Goal: Task Accomplishment & Management: Manage account settings

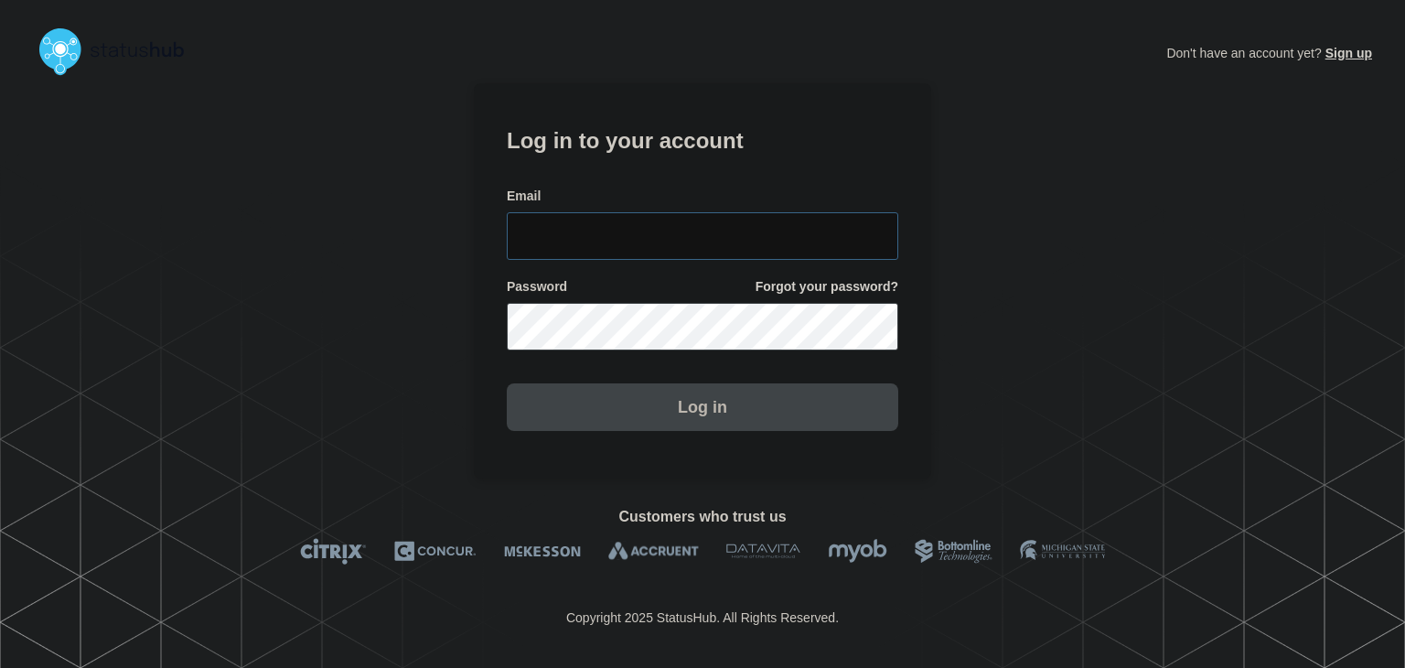
type input "amanda.mckeehan@conexon.us"
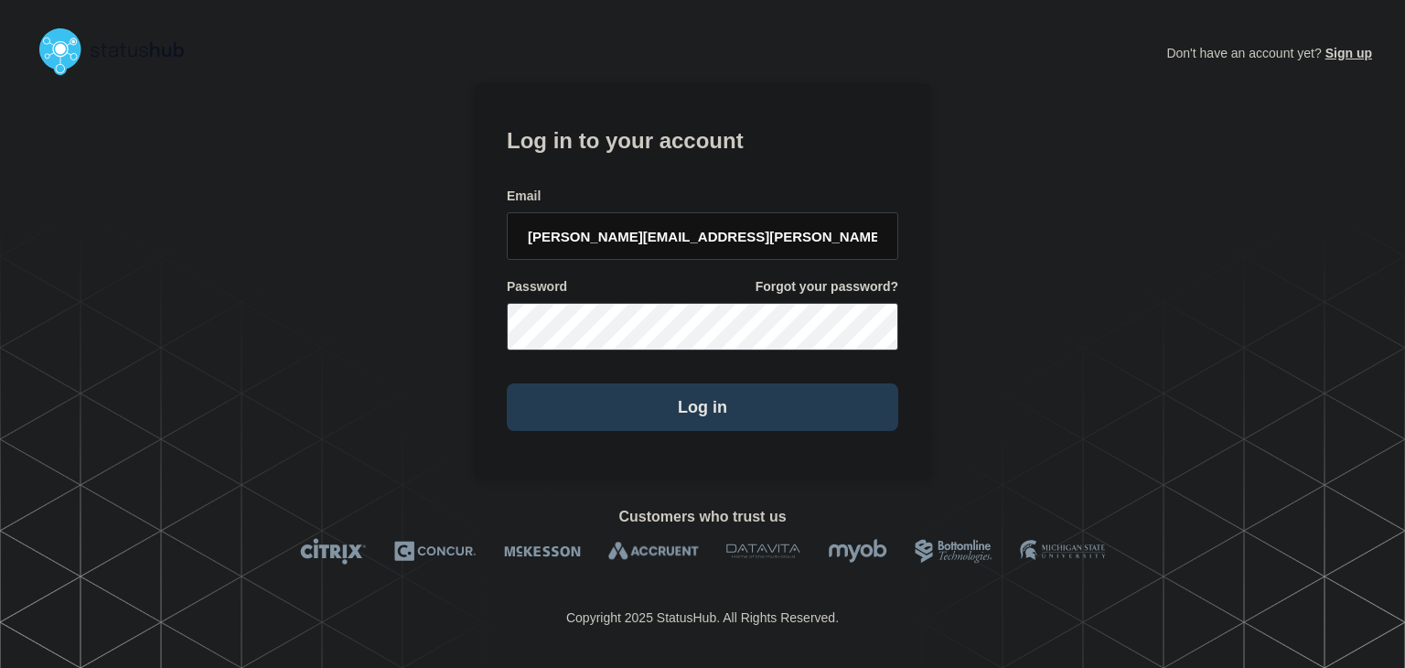
click at [641, 400] on button "Log in" at bounding box center [702, 407] width 391 height 48
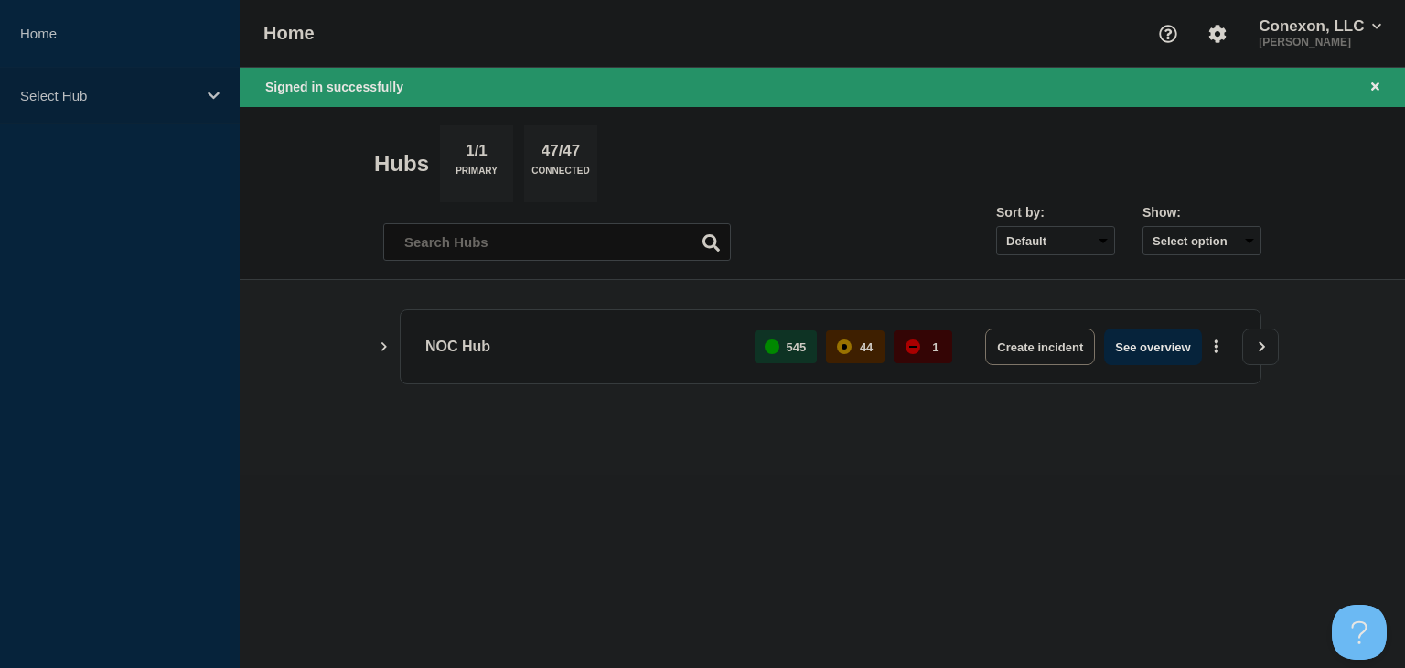
drag, startPoint x: 151, startPoint y: 101, endPoint x: 151, endPoint y: 114, distance: 13.7
click at [151, 101] on p "Select Hub" at bounding box center [108, 96] width 176 height 16
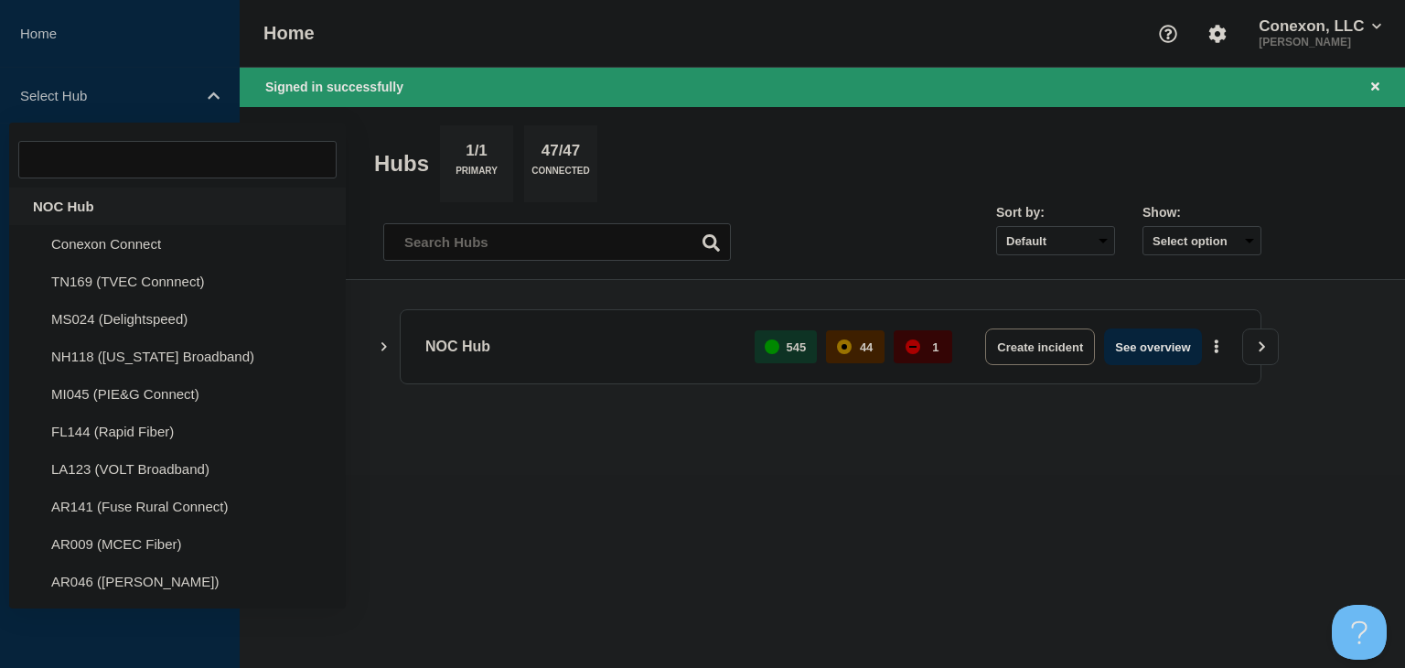
click at [122, 196] on div "NOC Hub" at bounding box center [177, 207] width 337 height 38
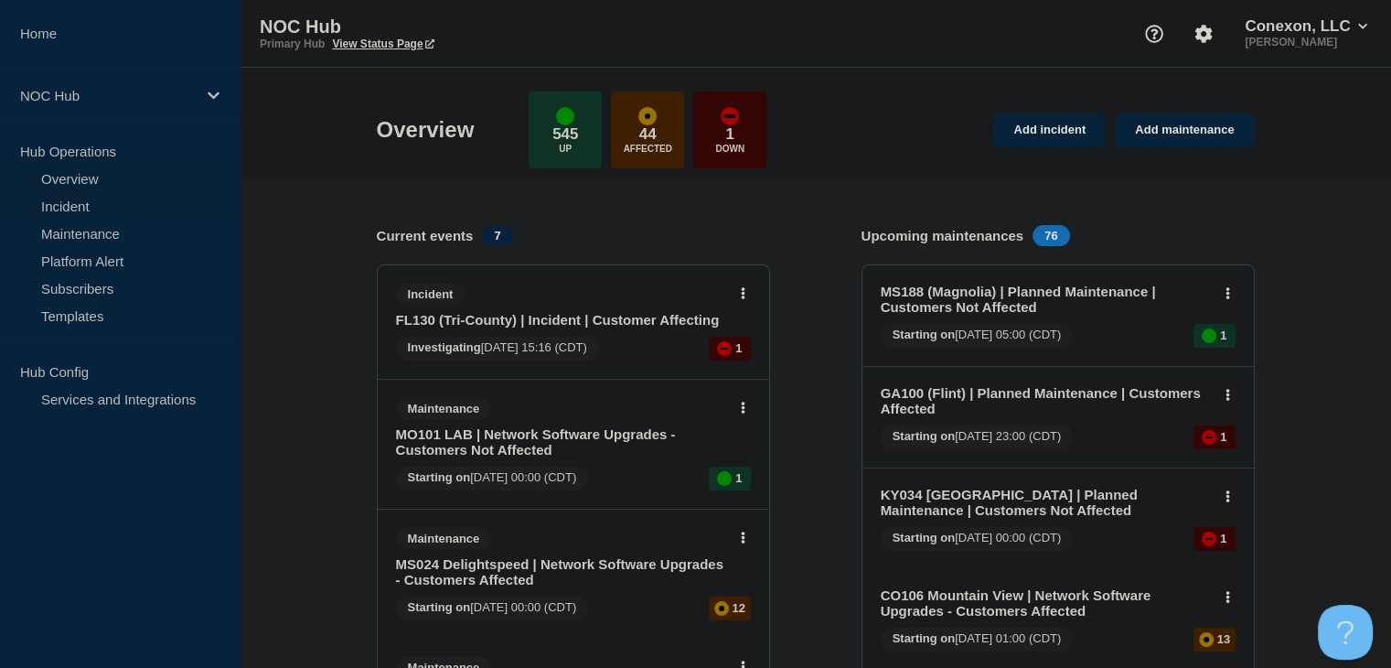
click at [63, 196] on link "Incident" at bounding box center [110, 205] width 221 height 27
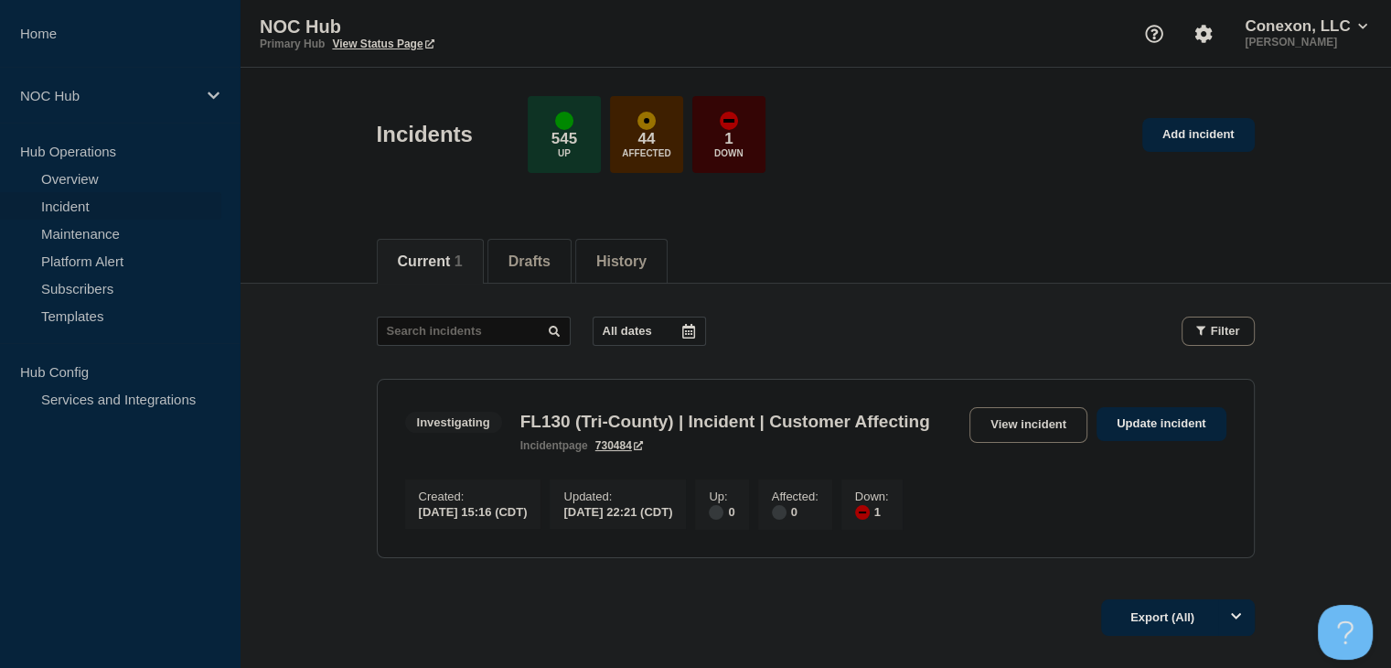
click at [625, 432] on h3 "FL130 (Tri-County) | Incident | Customer Affecting" at bounding box center [725, 422] width 410 height 20
click at [1066, 416] on link "View incident" at bounding box center [1029, 425] width 118 height 36
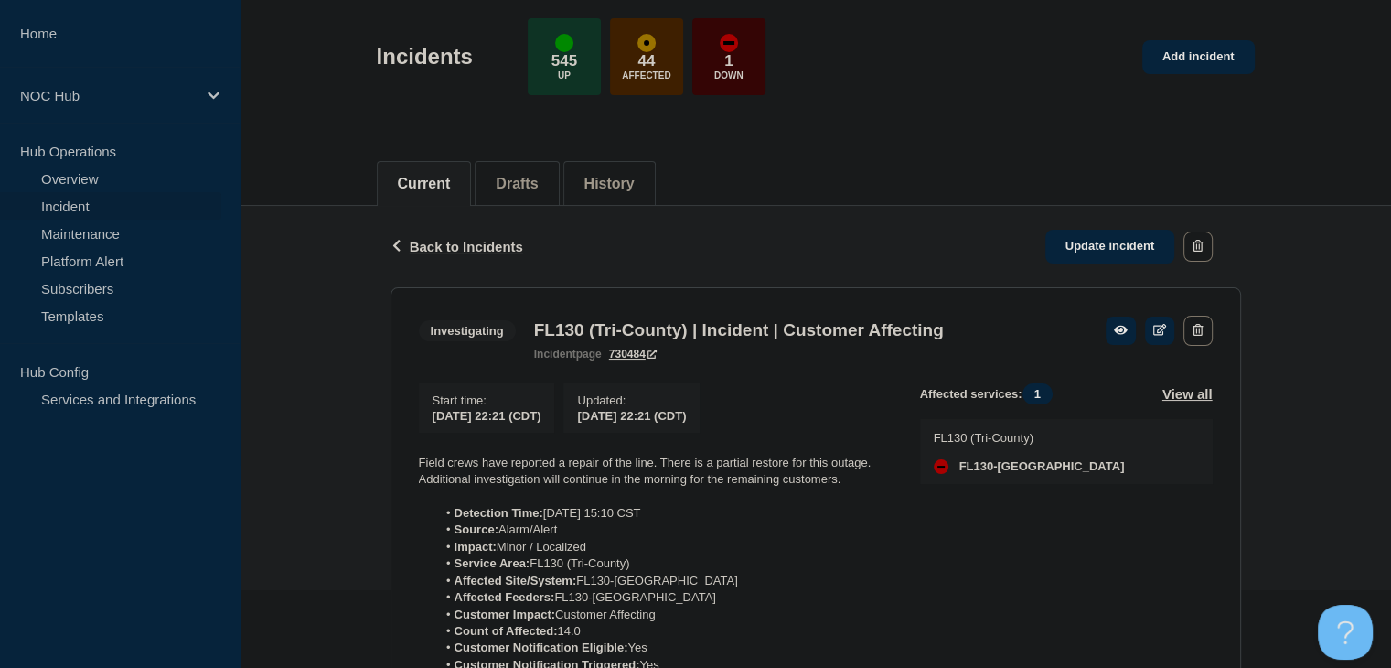
scroll to position [274, 0]
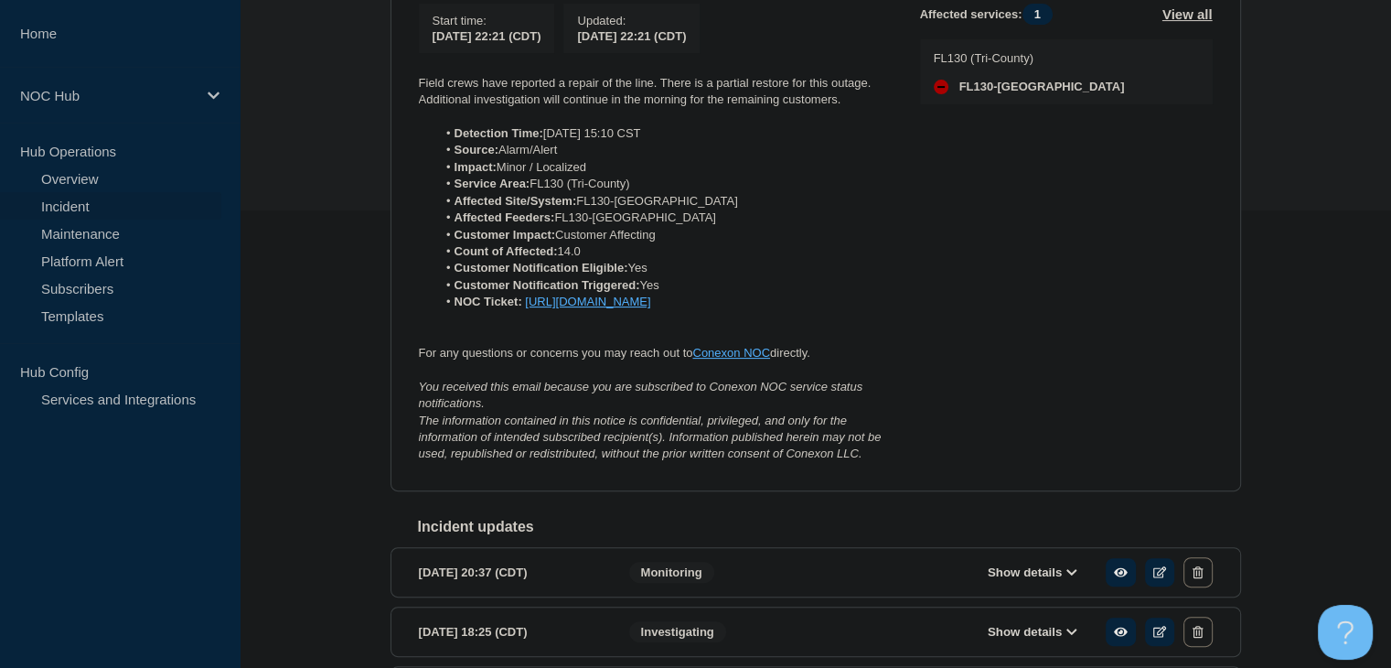
scroll to position [274, 0]
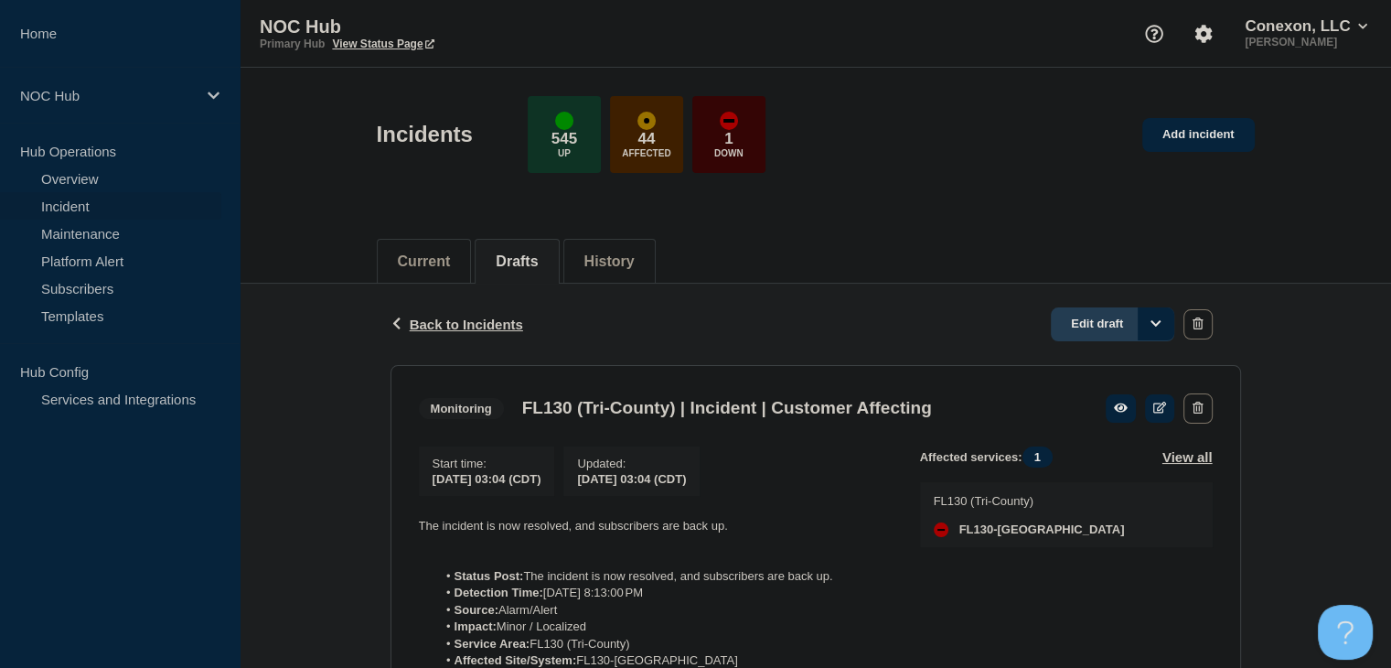
click at [1083, 322] on link "Edit draft" at bounding box center [1112, 324] width 123 height 34
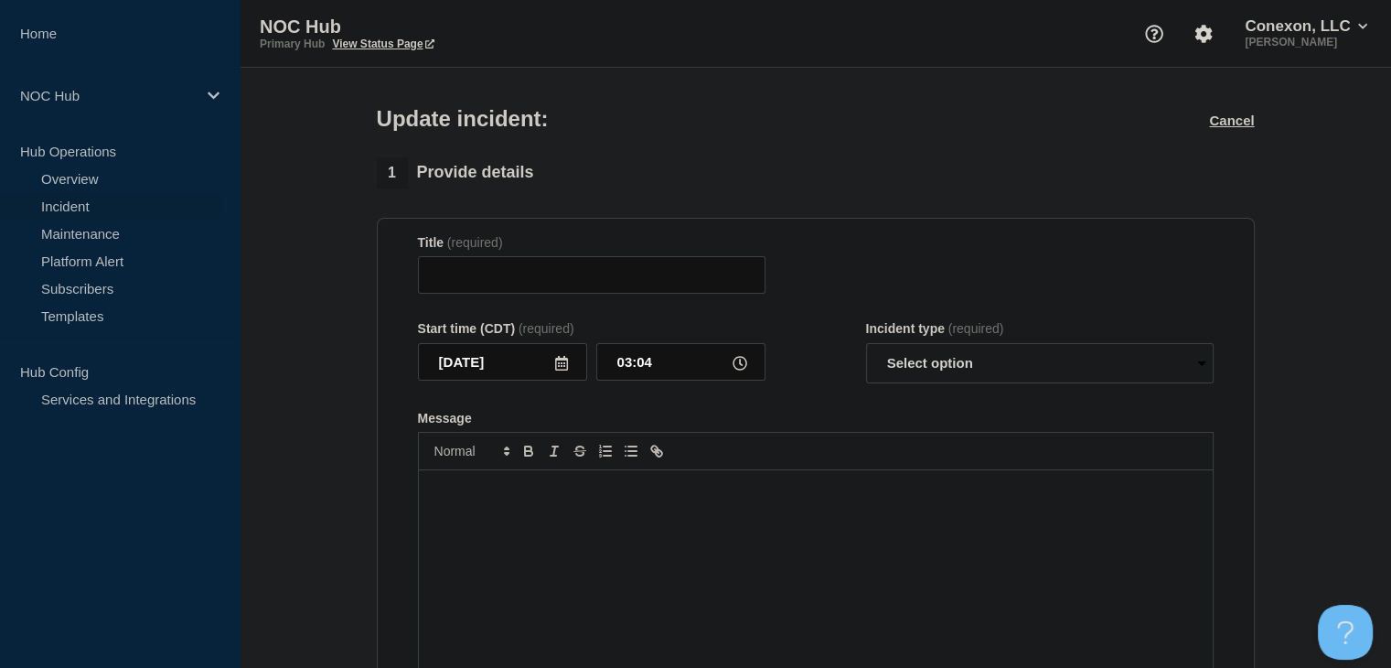
type input "FL130 (Tri-County) | Incident | Customer Affecting"
select select "monitoring"
radio input "false"
radio input "true"
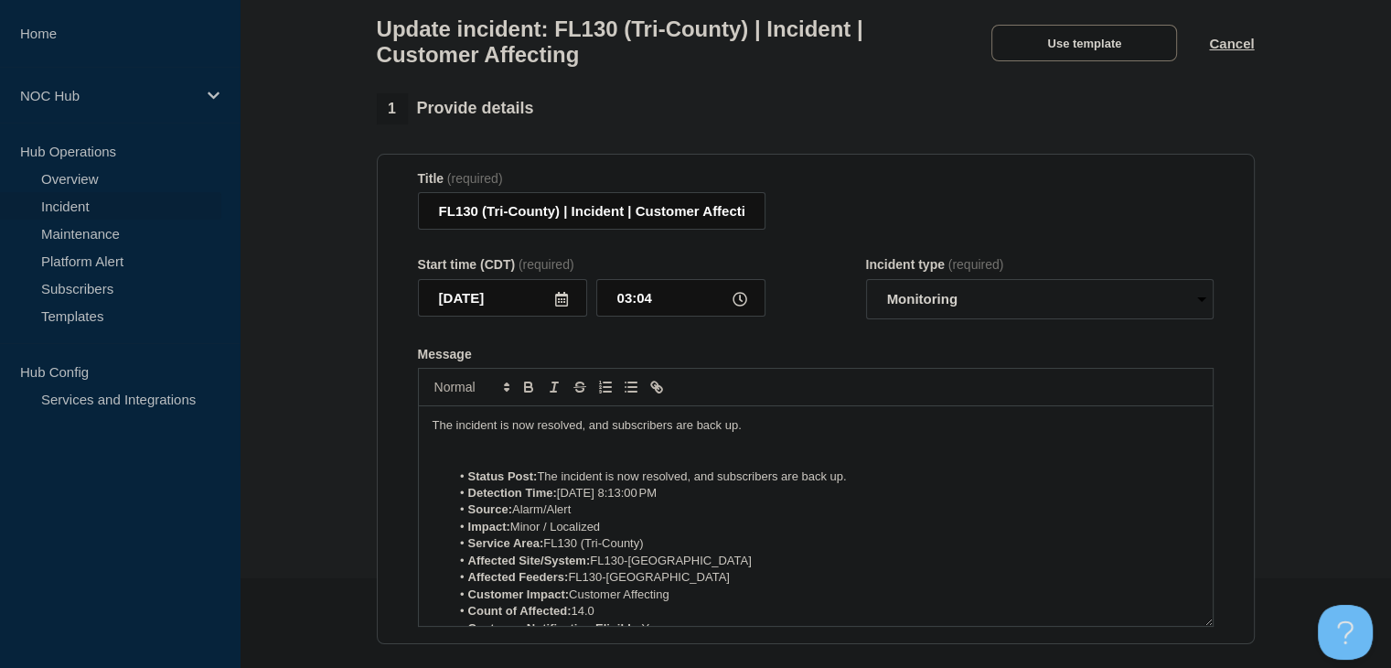
scroll to position [122, 0]
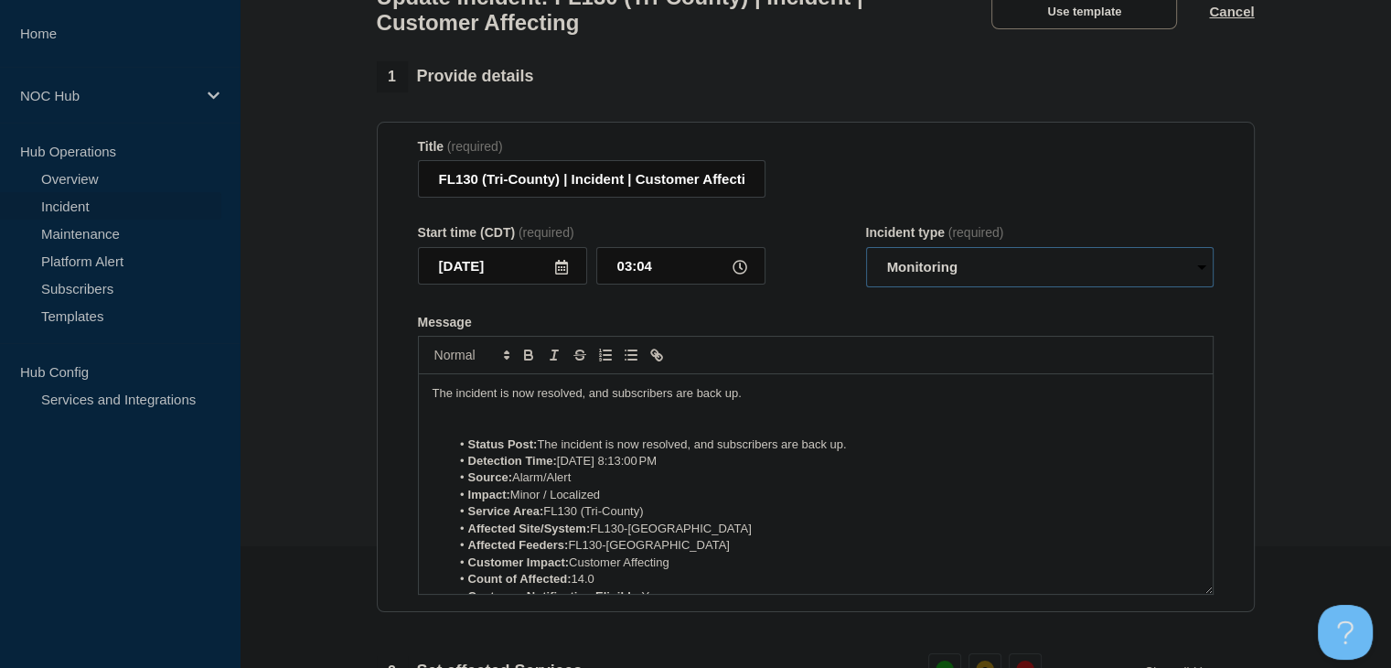
click at [965, 279] on select "Select option Investigating Identified Monitoring Resolved" at bounding box center [1040, 267] width 348 height 40
select select "resolved"
click at [866, 257] on select "Select option Investigating Identified Monitoring Resolved" at bounding box center [1040, 267] width 348 height 40
click at [610, 452] on li "Status Post: The incident is now resolved, and subscribers are back up." at bounding box center [824, 444] width 749 height 16
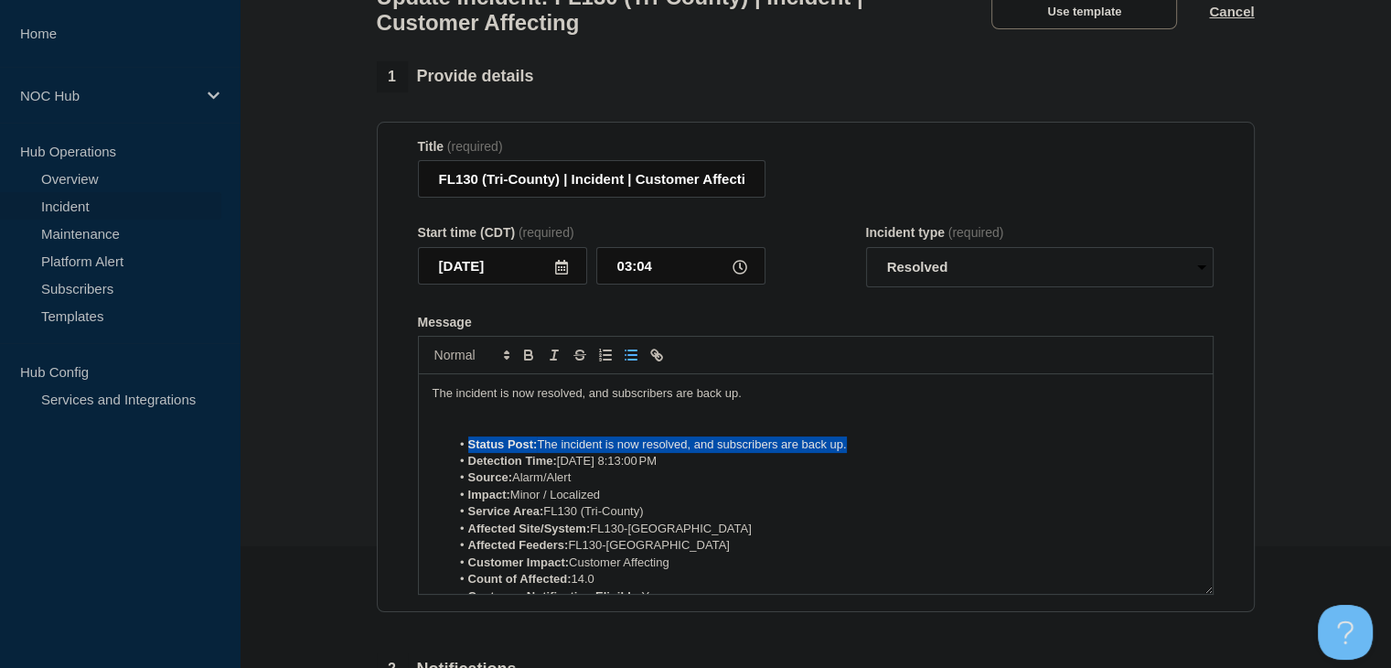
click at [610, 452] on li "Status Post: The incident is now resolved, and subscribers are back up." at bounding box center [824, 444] width 749 height 16
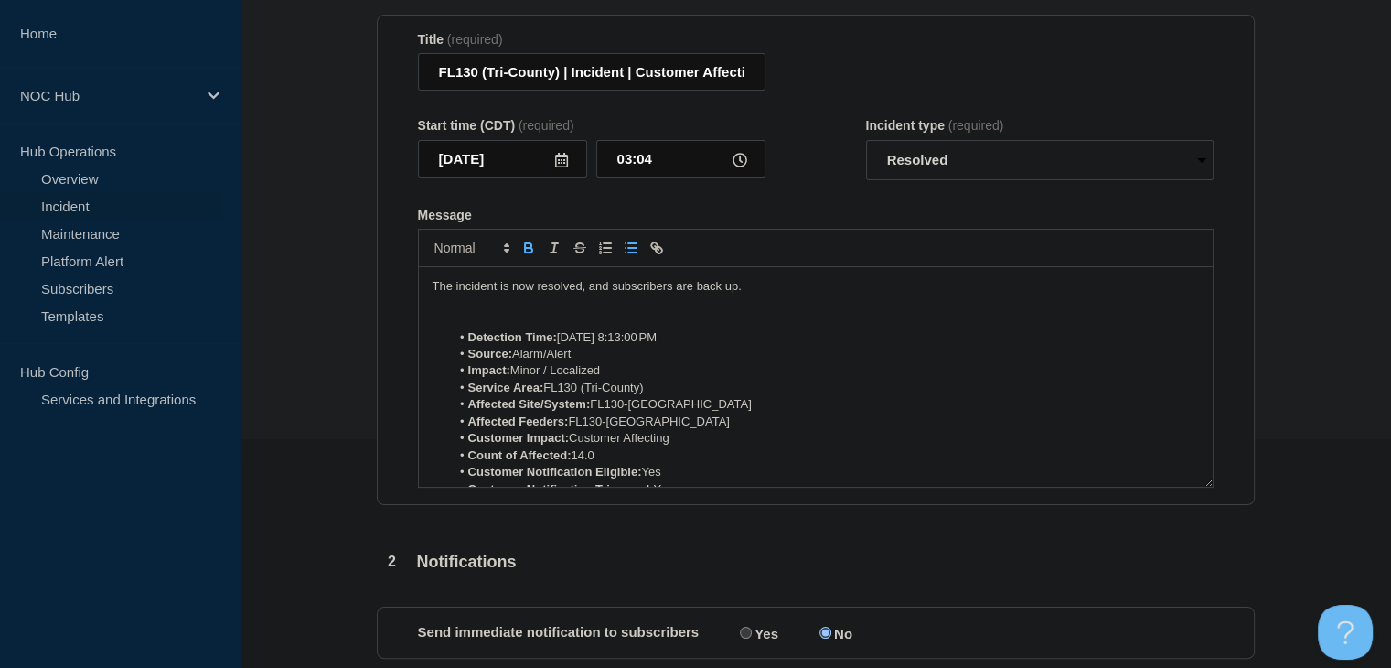
scroll to position [382, 0]
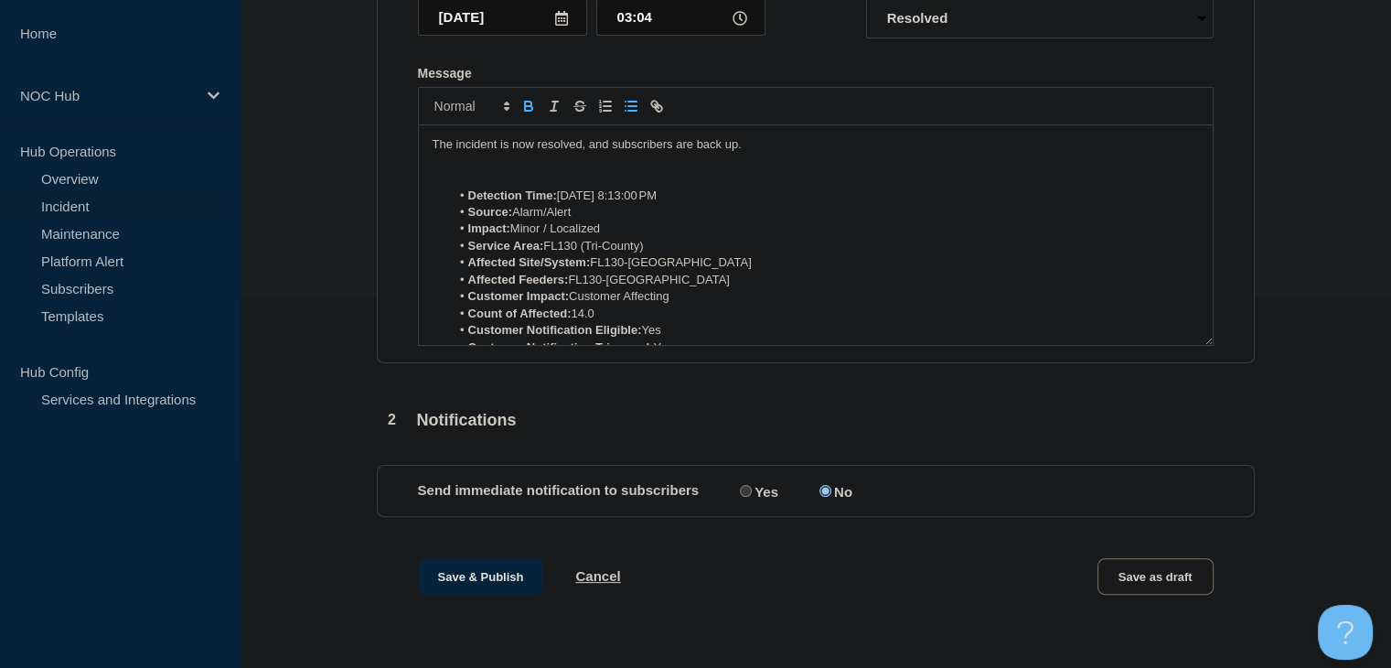
click at [746, 486] on input "Yes" at bounding box center [746, 491] width 12 height 12
radio input "true"
radio input "false"
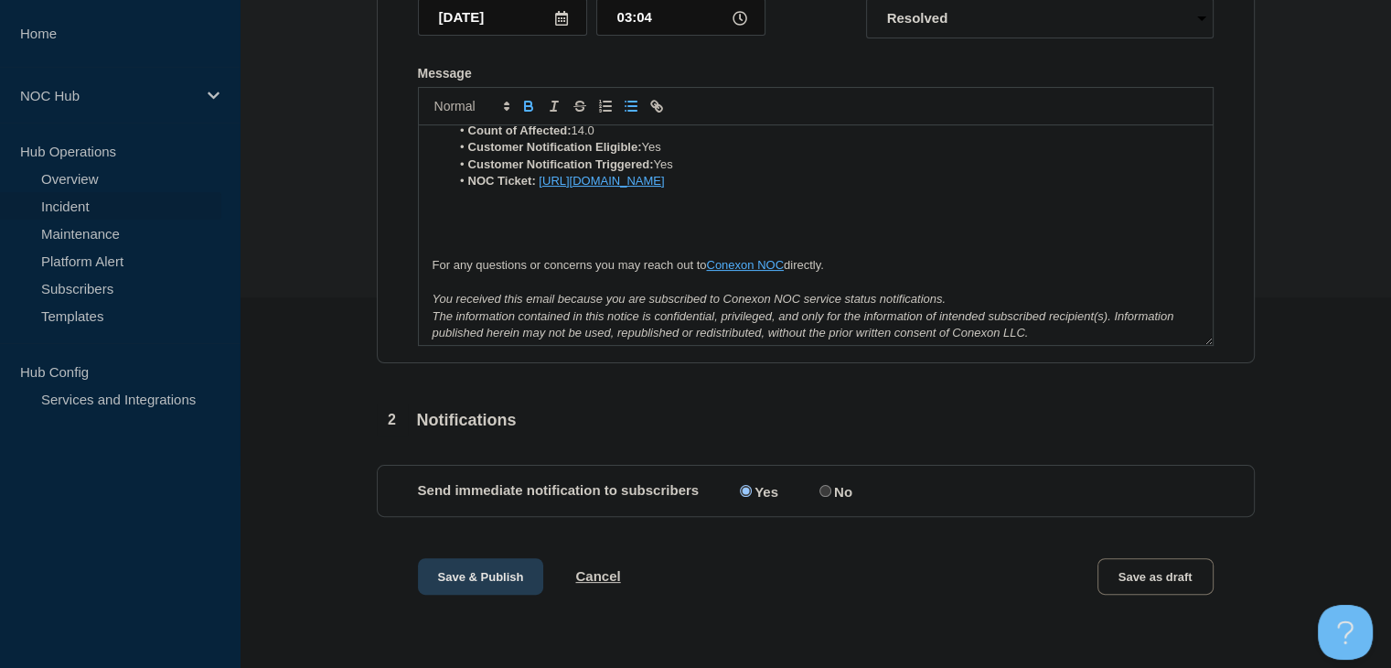
click at [476, 583] on button "Save & Publish" at bounding box center [481, 576] width 126 height 37
